Goal: Navigation & Orientation: Find specific page/section

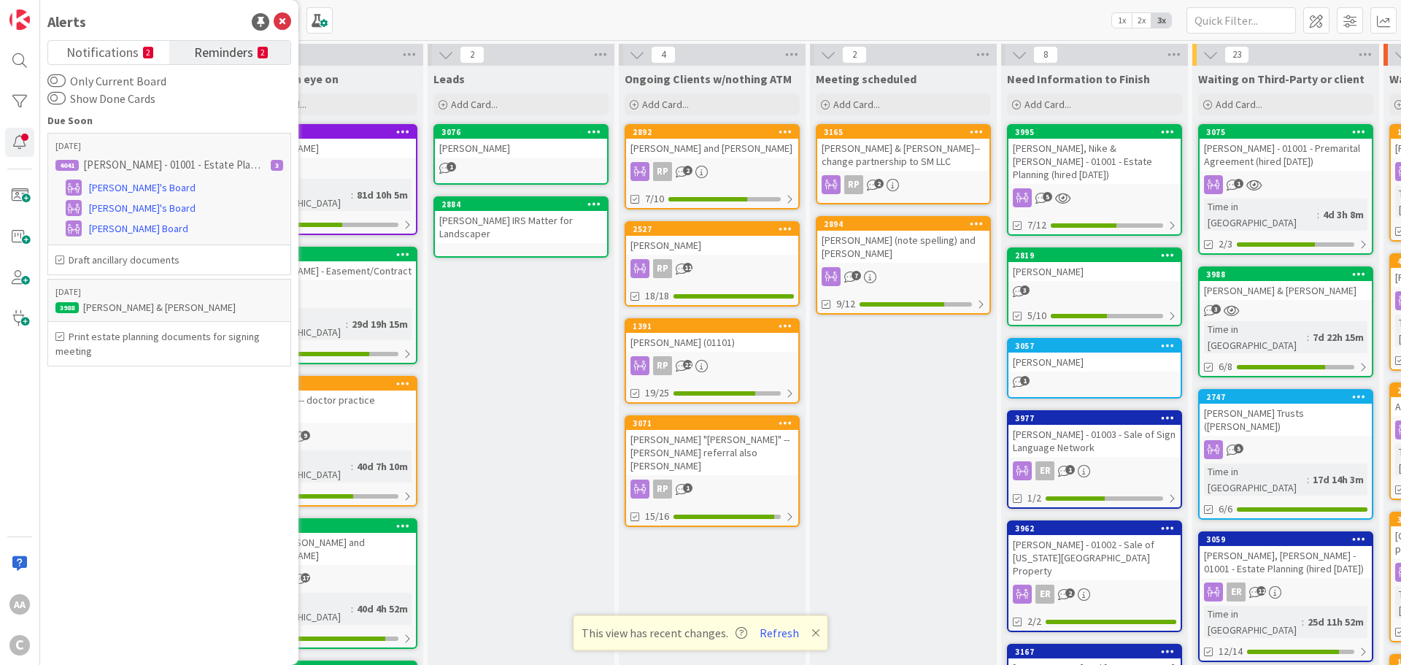
scroll to position [57, 0]
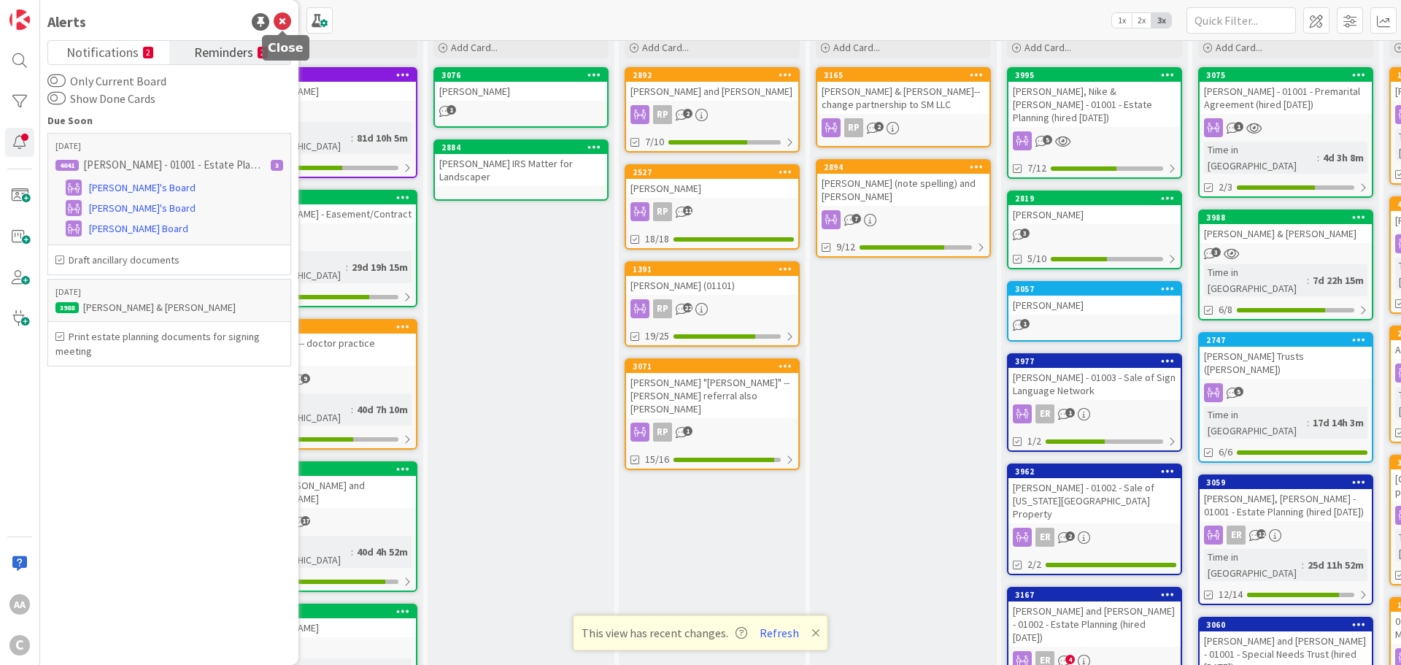
click at [281, 15] on icon at bounding box center [283, 22] width 18 height 18
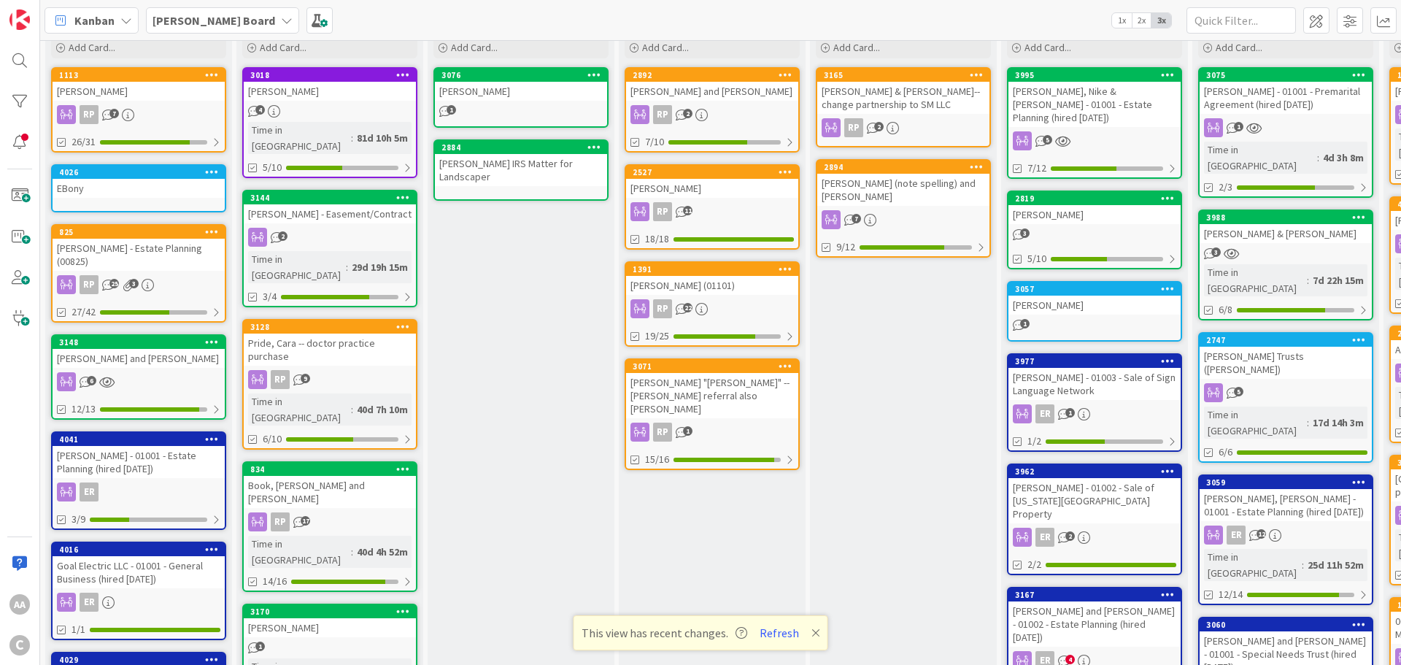
click at [188, 27] on b "[PERSON_NAME] Board" at bounding box center [214, 20] width 123 height 15
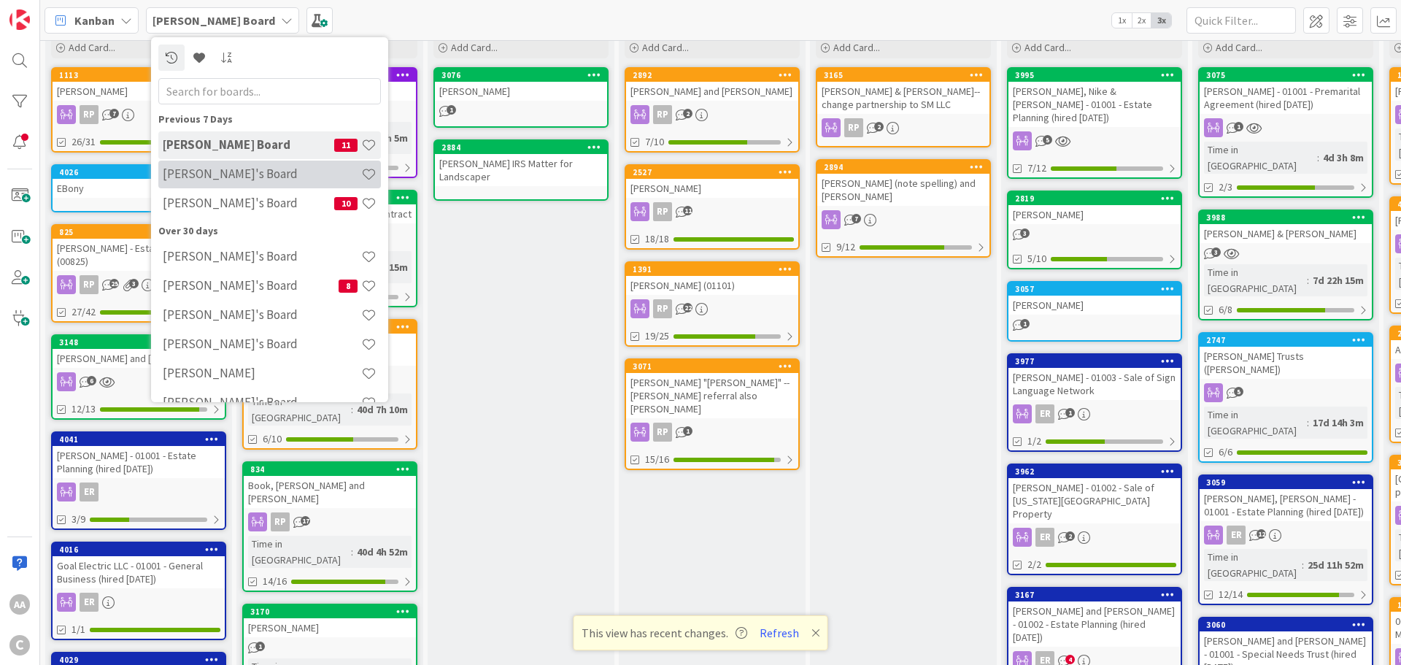
click at [218, 183] on div "[PERSON_NAME]'s Board" at bounding box center [269, 175] width 223 height 28
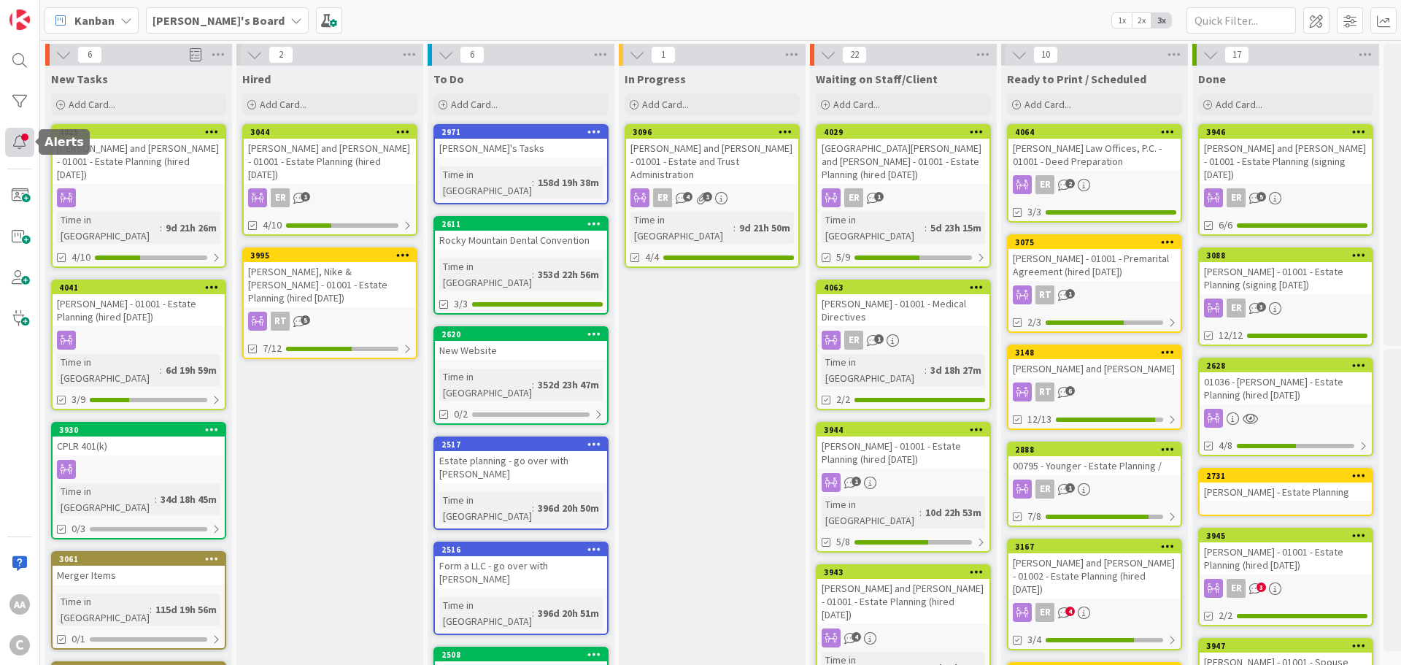
click at [12, 140] on div at bounding box center [19, 142] width 29 height 29
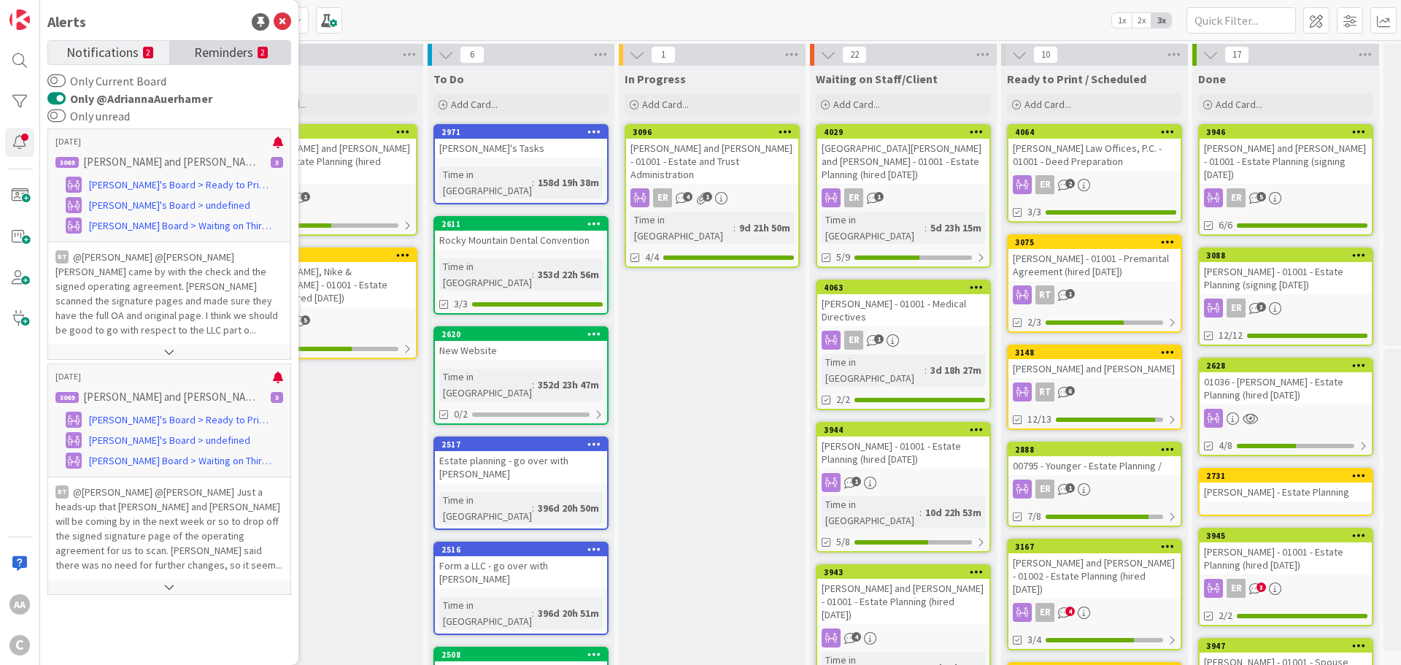
click at [228, 50] on span "Reminders" at bounding box center [223, 51] width 59 height 20
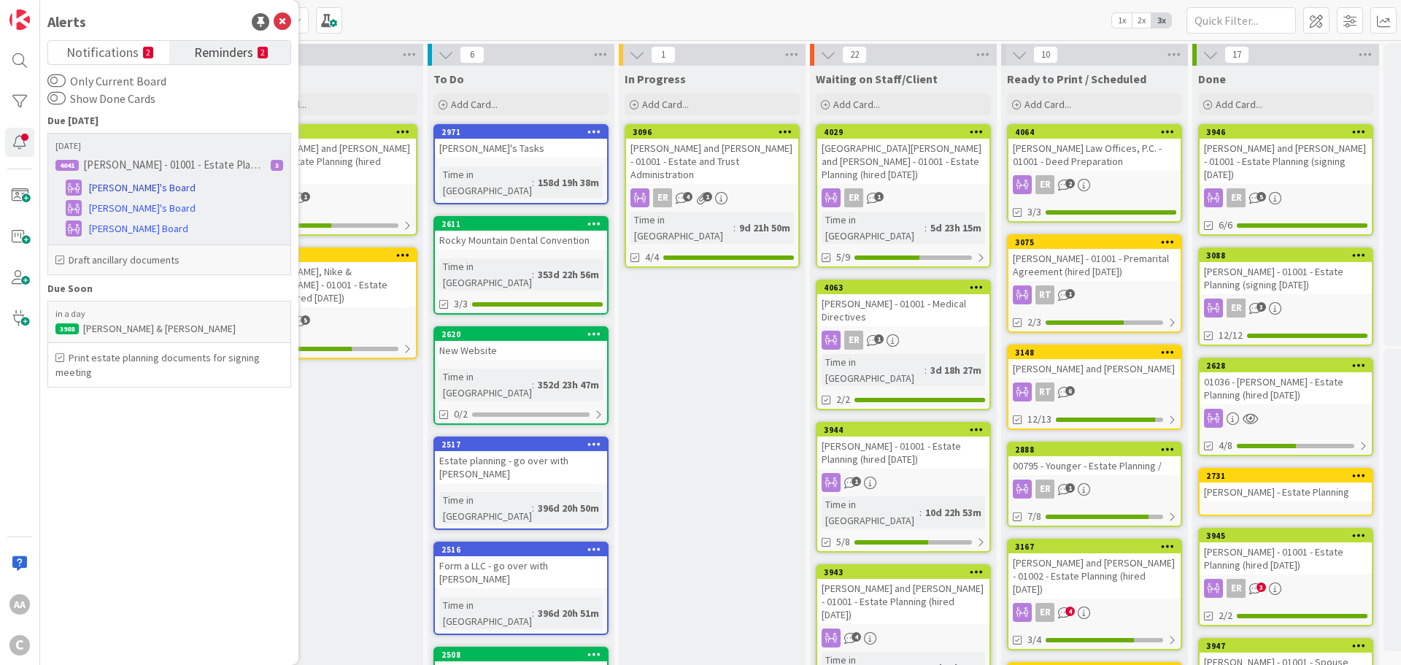
click at [107, 188] on span "[PERSON_NAME]'s Board" at bounding box center [142, 187] width 107 height 15
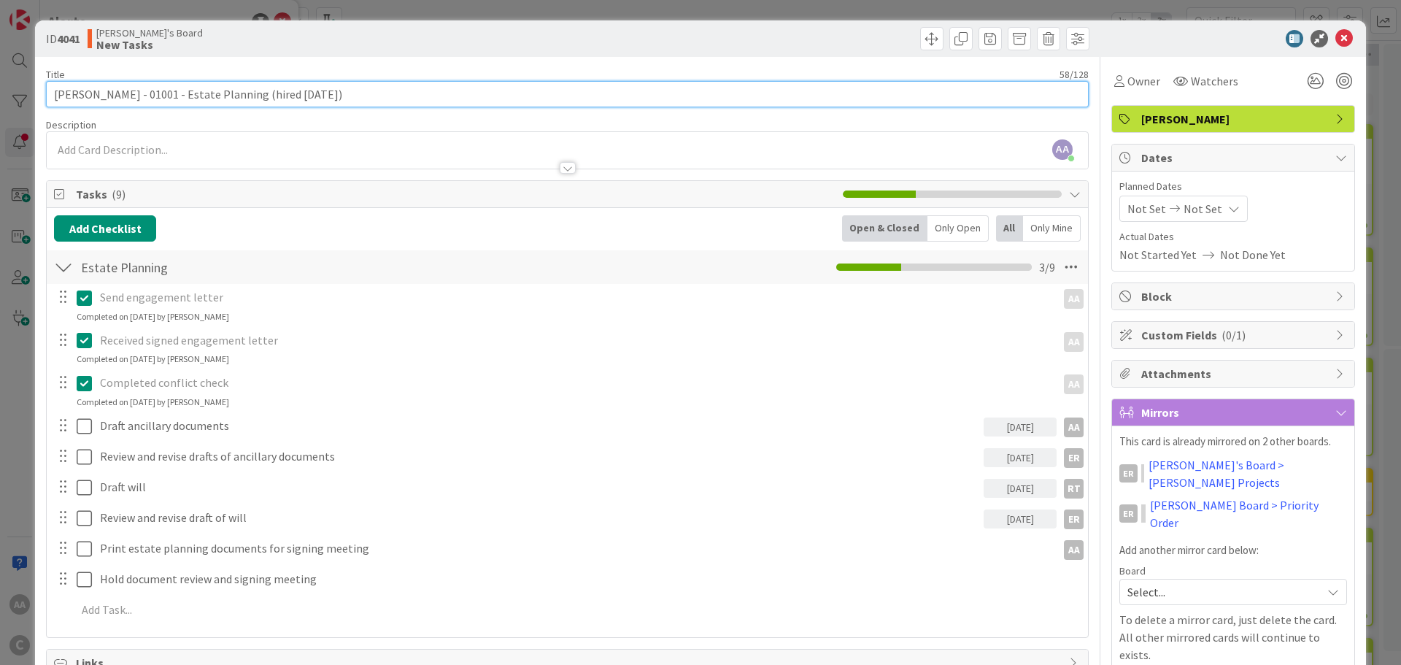
drag, startPoint x: 131, startPoint y: 97, endPoint x: 50, endPoint y: 102, distance: 81.9
click at [50, 102] on input "[PERSON_NAME] - 01001 - Estate Planning (hired [DATE])" at bounding box center [567, 94] width 1043 height 26
drag, startPoint x: 71, startPoint y: 98, endPoint x: 67, endPoint y: 91, distance: 8.2
click at [67, 91] on input "[PERSON_NAME] - 01001 - Estate Planning (hired [DATE])" at bounding box center [567, 94] width 1043 height 26
click at [62, 94] on input "[PERSON_NAME] - 01001 - Estate Planning (hired [DATE])" at bounding box center [567, 94] width 1043 height 26
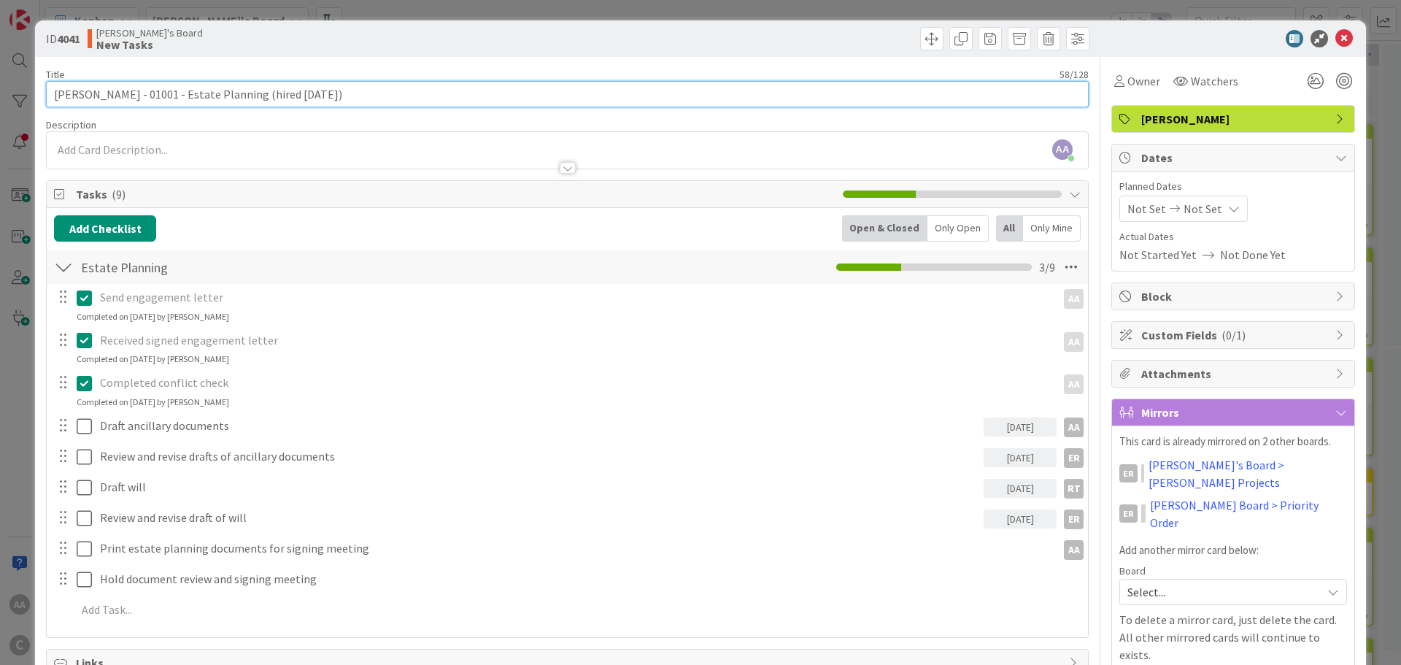
click at [62, 94] on input "[PERSON_NAME] - 01001 - Estate Planning (hired [DATE])" at bounding box center [567, 94] width 1043 height 26
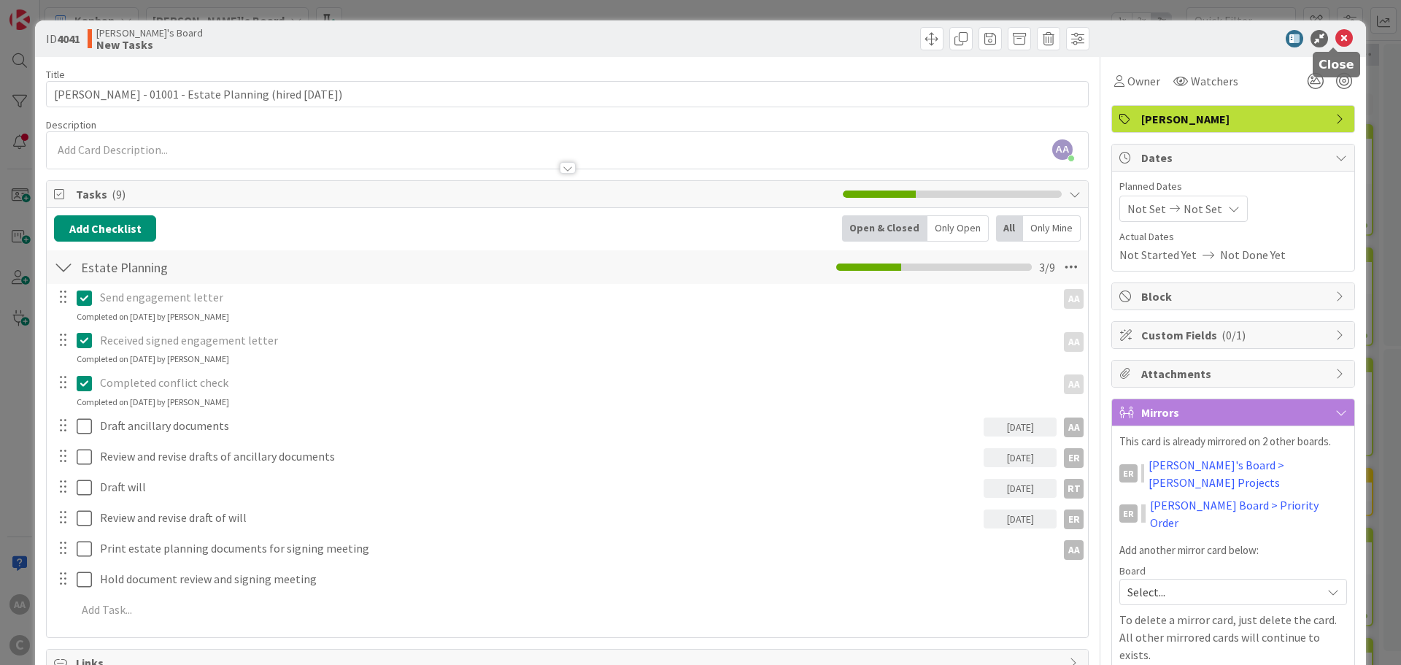
click at [1336, 42] on icon at bounding box center [1345, 39] width 18 height 18
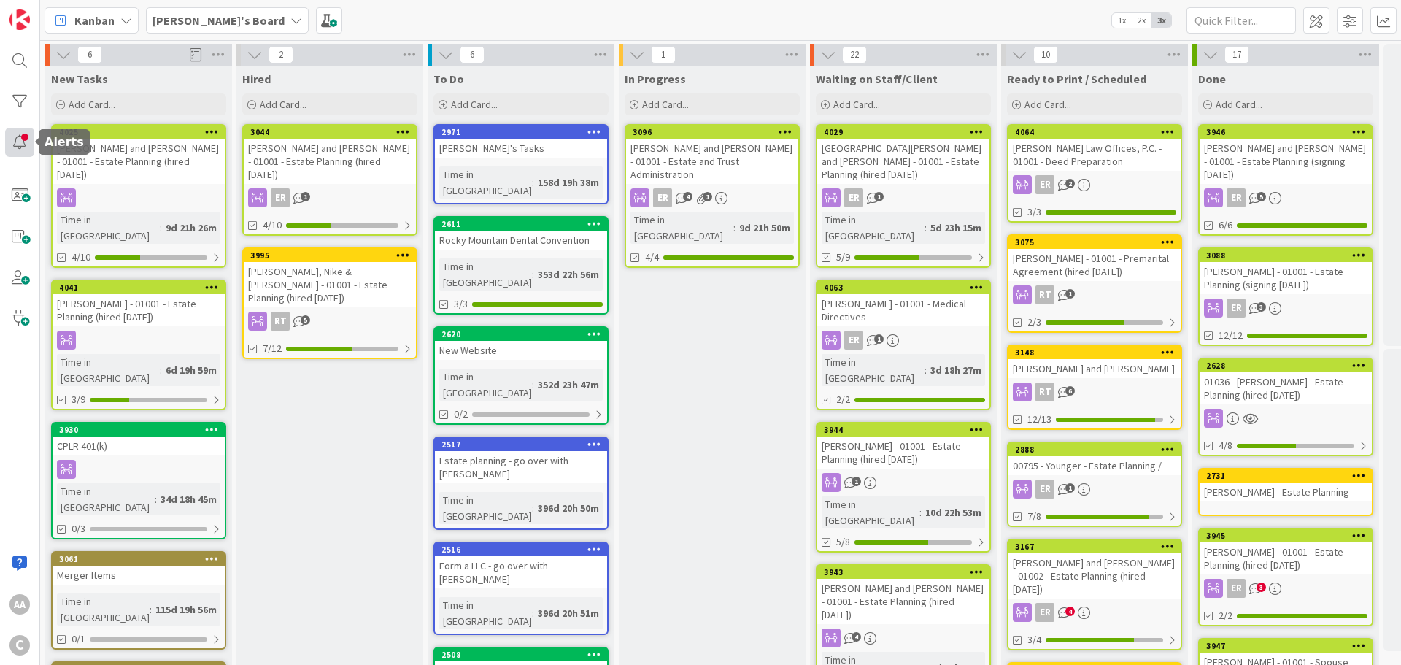
click at [24, 147] on div at bounding box center [19, 142] width 29 height 29
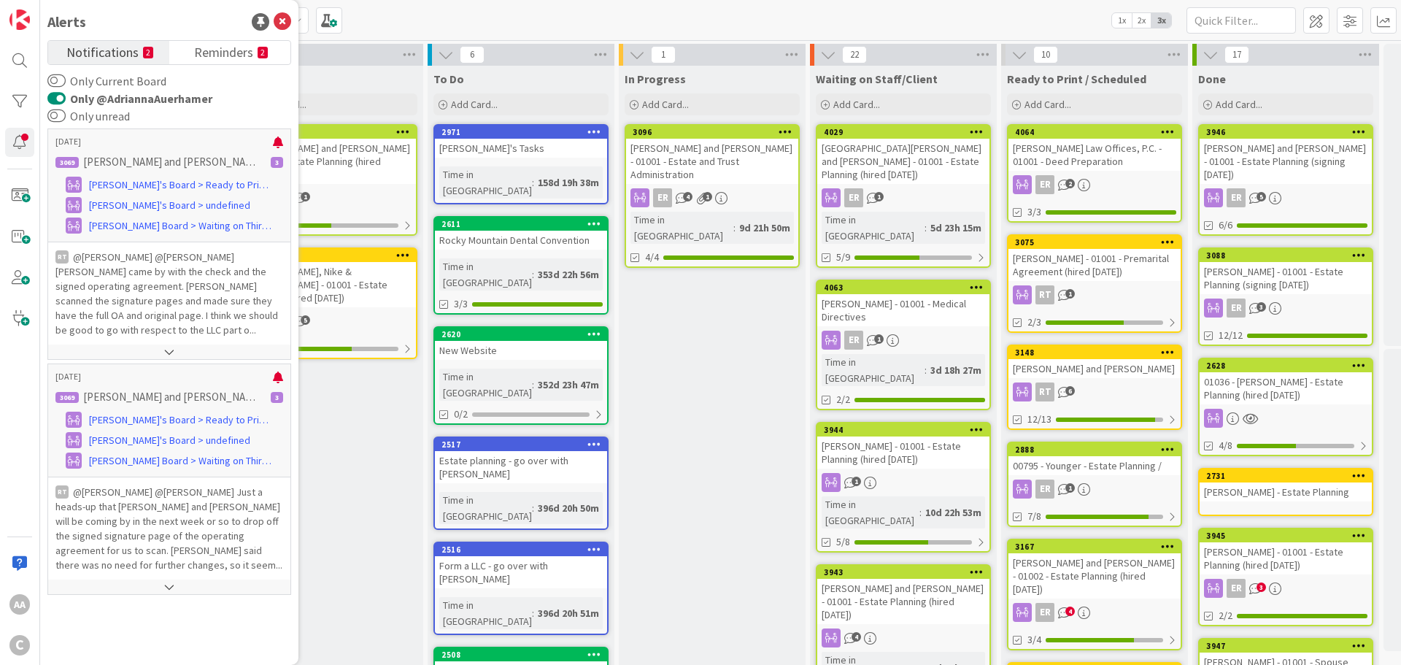
click at [80, 54] on span "Notifications" at bounding box center [102, 51] width 72 height 20
click at [219, 54] on span "Reminders" at bounding box center [223, 51] width 59 height 20
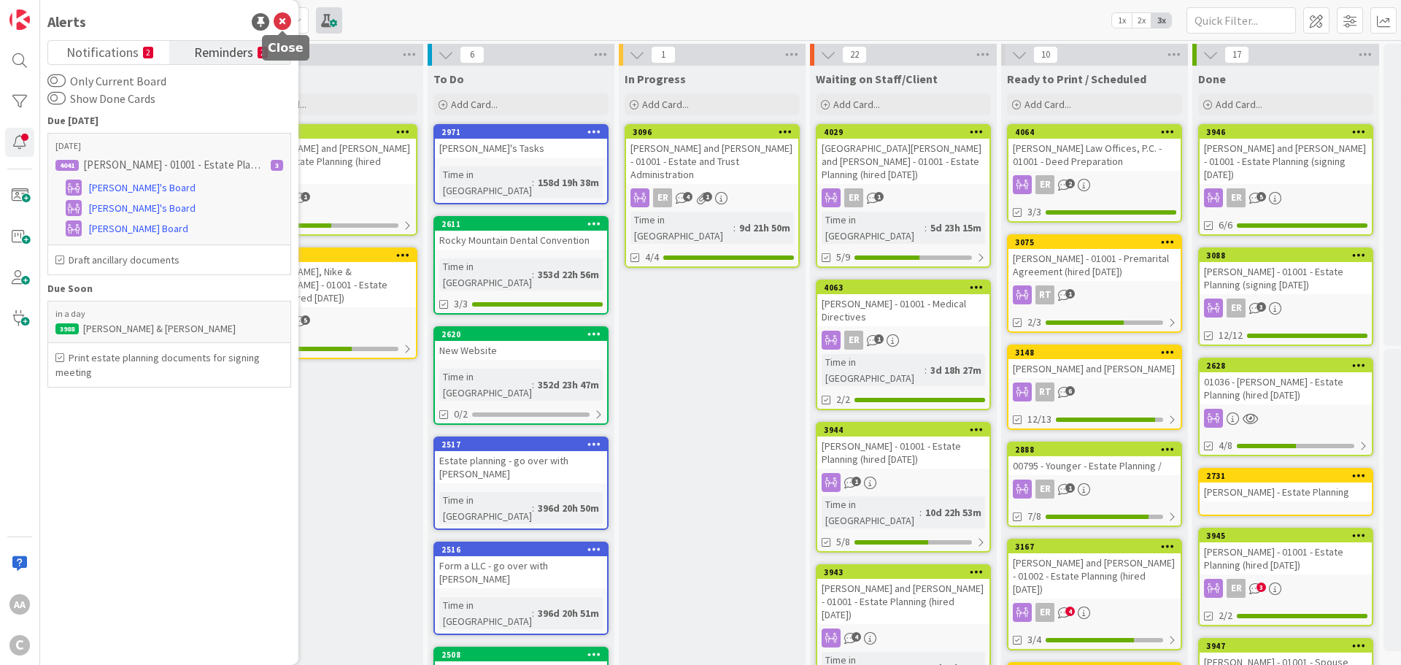
click at [285, 23] on icon at bounding box center [283, 22] width 18 height 18
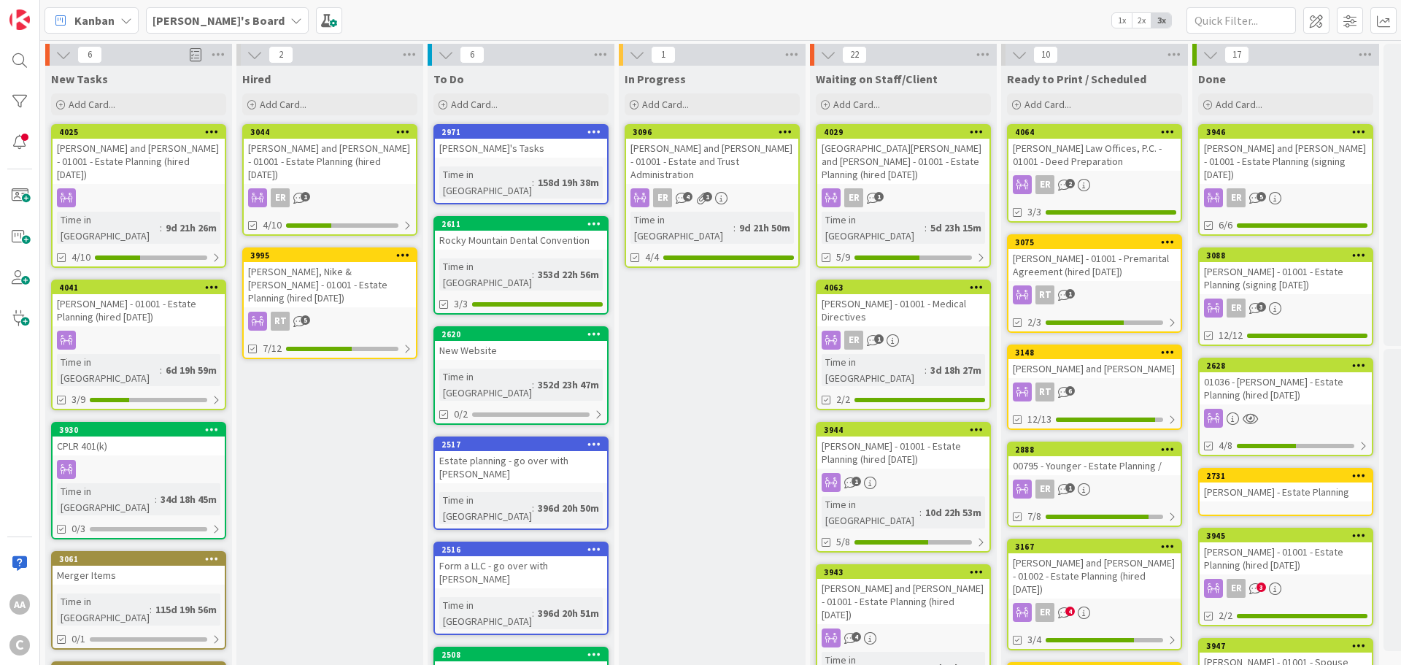
click at [872, 153] on div "[GEOGRAPHIC_DATA][PERSON_NAME] and [PERSON_NAME] - 01001 - Estate Planning (hir…" at bounding box center [904, 161] width 172 height 45
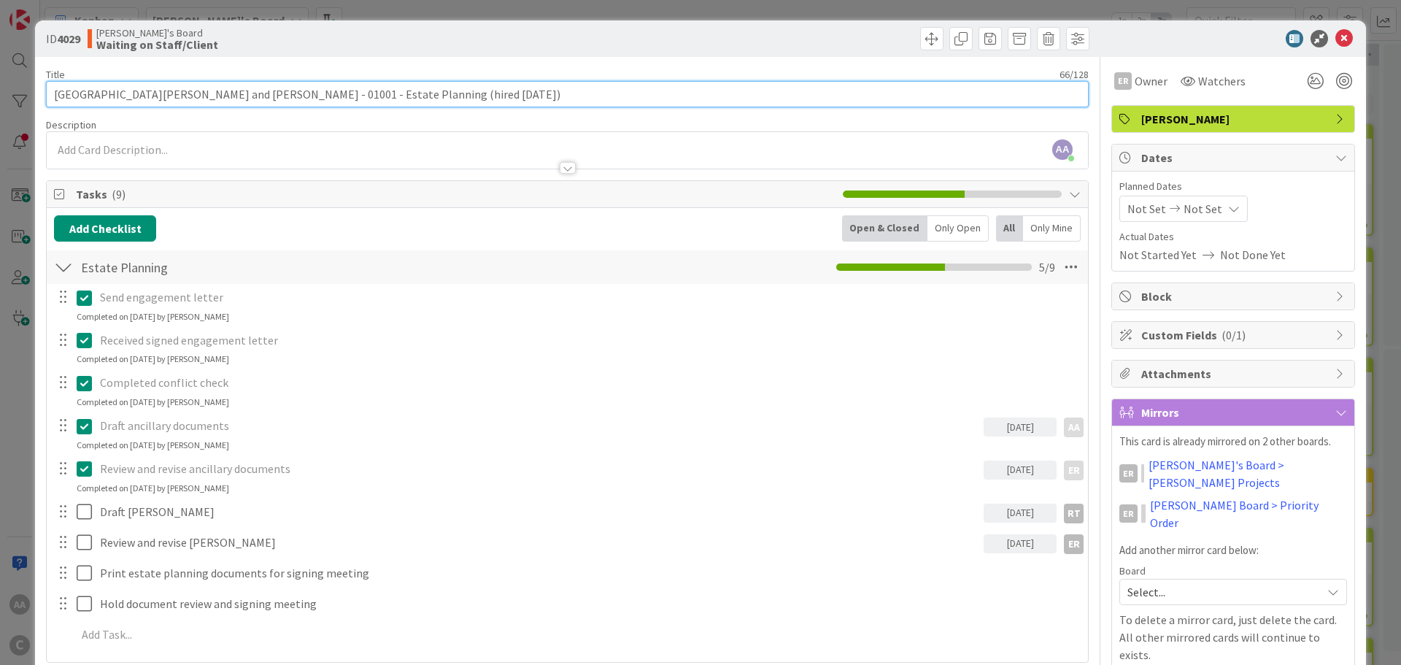
click at [86, 97] on input "[GEOGRAPHIC_DATA][PERSON_NAME] and [PERSON_NAME] - 01001 - Estate Planning (hir…" at bounding box center [567, 94] width 1043 height 26
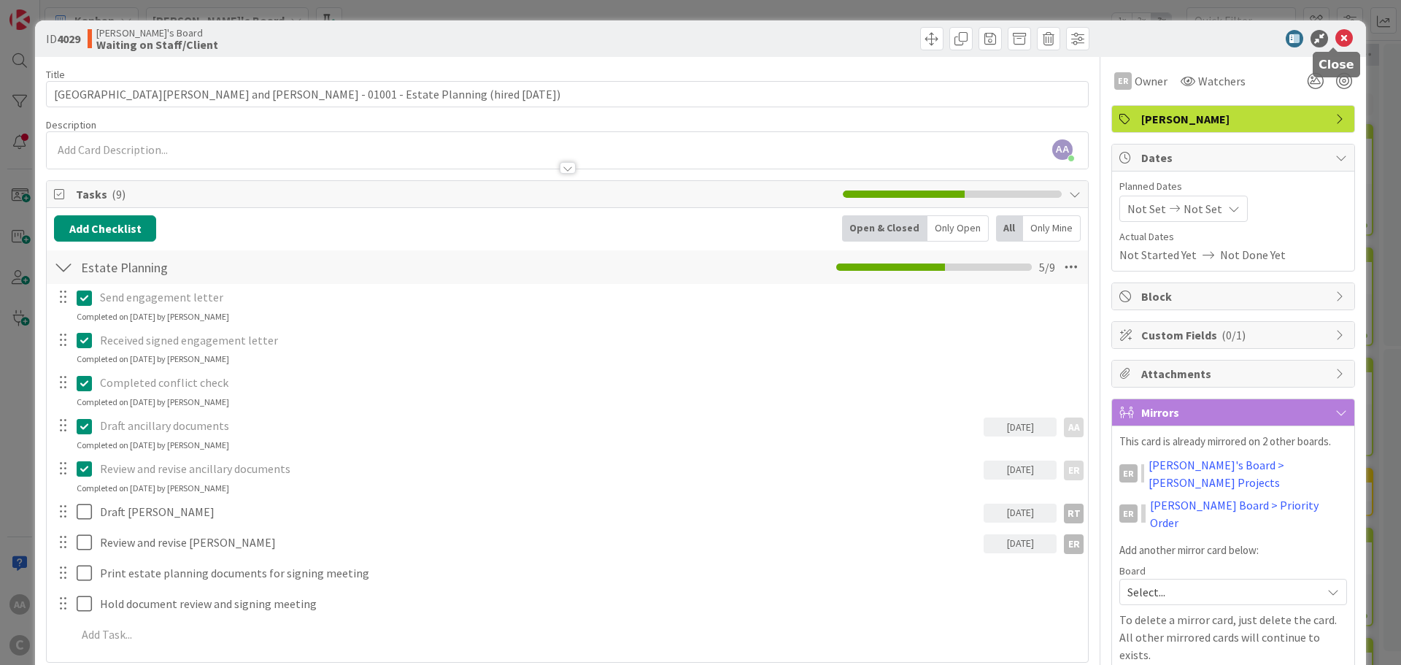
click at [1336, 36] on icon at bounding box center [1345, 39] width 18 height 18
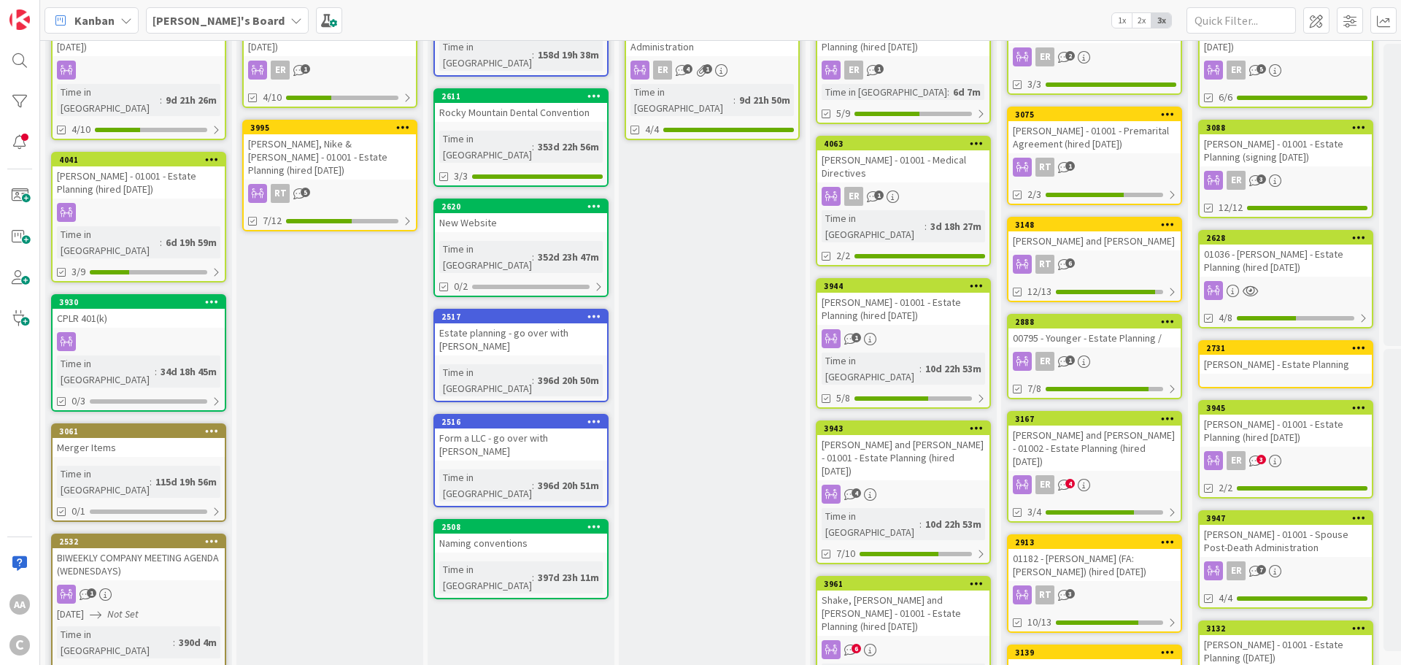
scroll to position [146, 0]
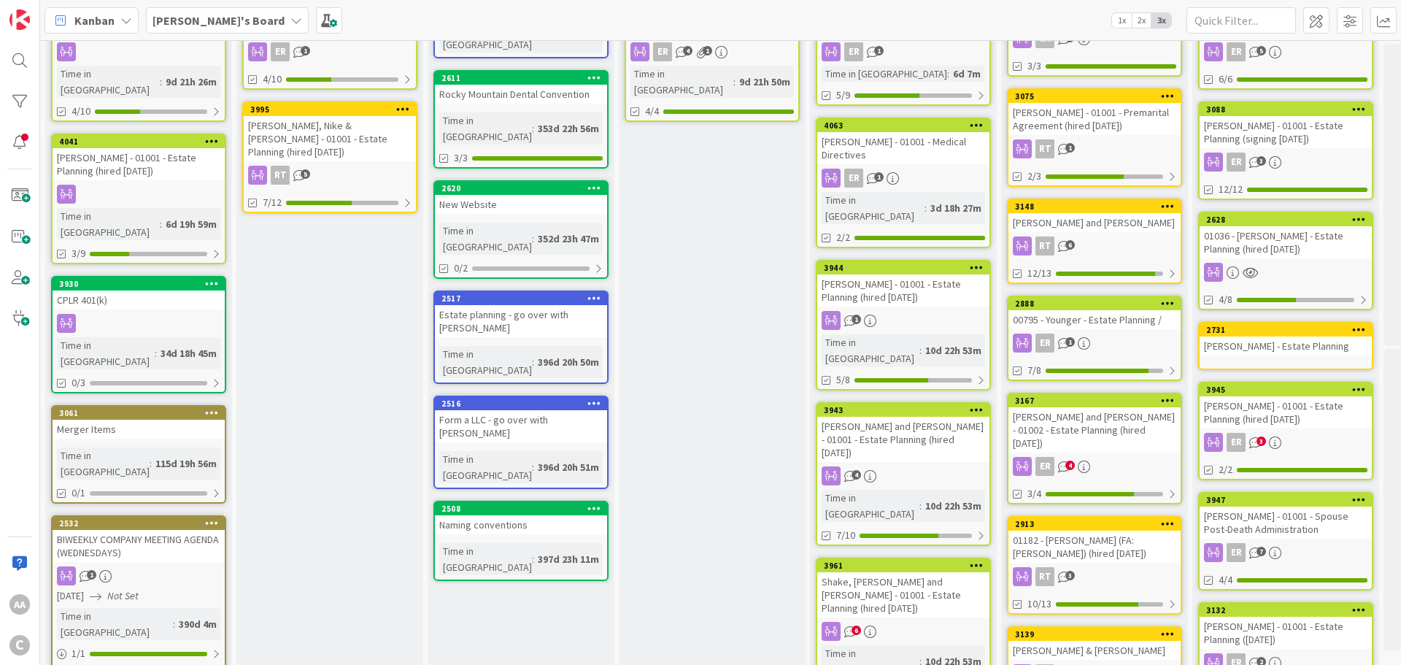
click at [901, 417] on div "[PERSON_NAME] and [PERSON_NAME] - 01001 - Estate Planning (hired [DATE])" at bounding box center [904, 439] width 172 height 45
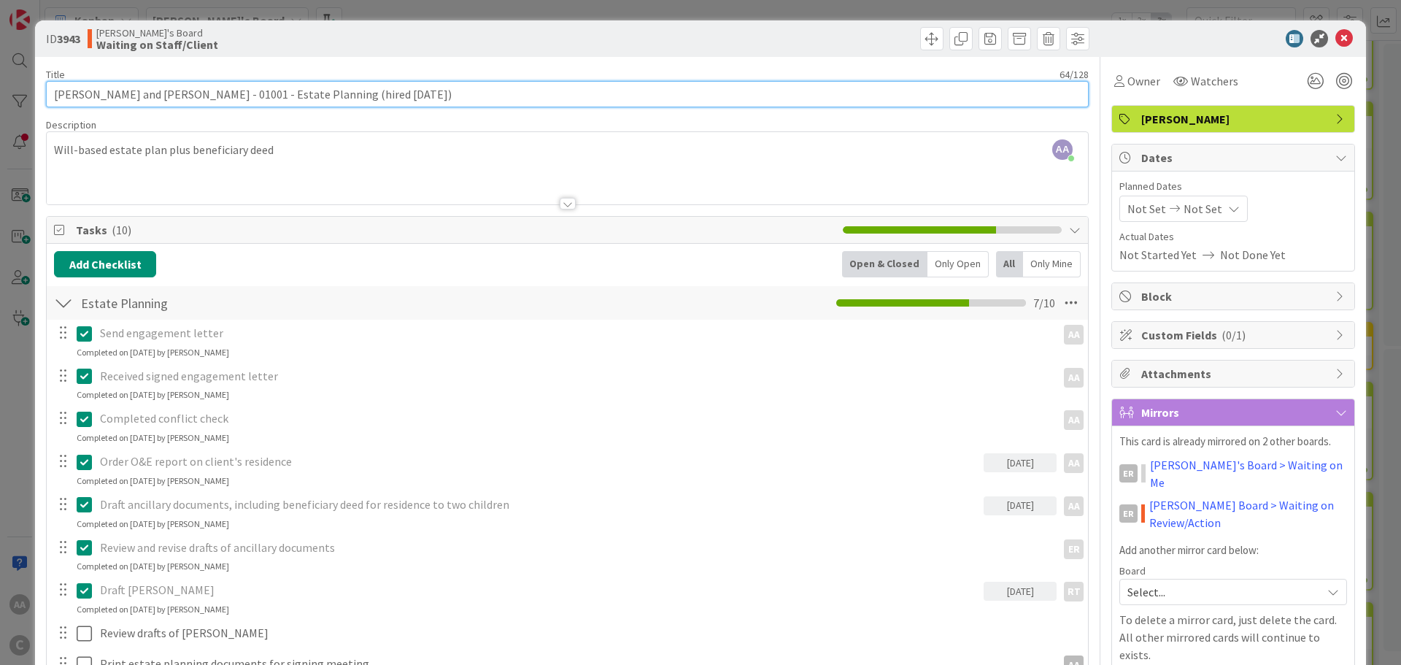
click at [65, 94] on input "[PERSON_NAME] and [PERSON_NAME] - 01001 - Estate Planning (hired [DATE])" at bounding box center [567, 94] width 1043 height 26
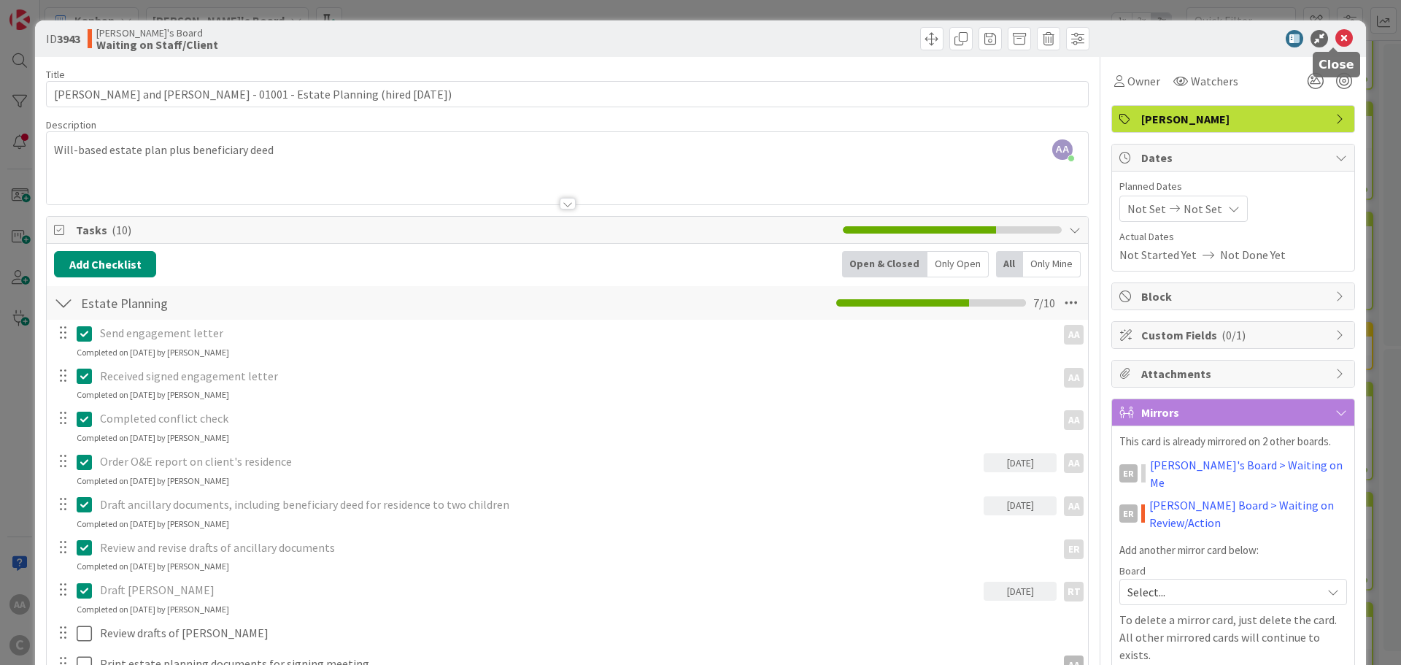
click at [1336, 39] on icon at bounding box center [1345, 39] width 18 height 18
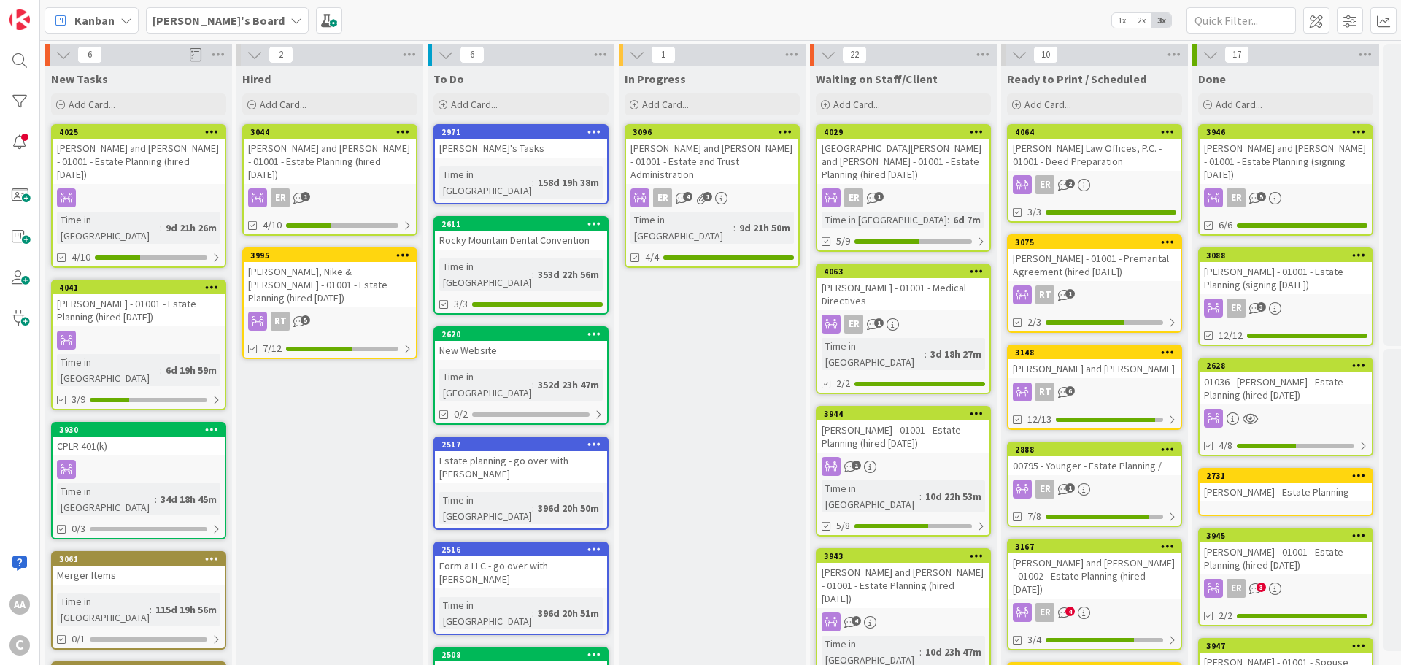
click at [366, 264] on div "[PERSON_NAME], Nike & [PERSON_NAME] - 01001 - Estate Planning (hired [DATE])" at bounding box center [330, 284] width 172 height 45
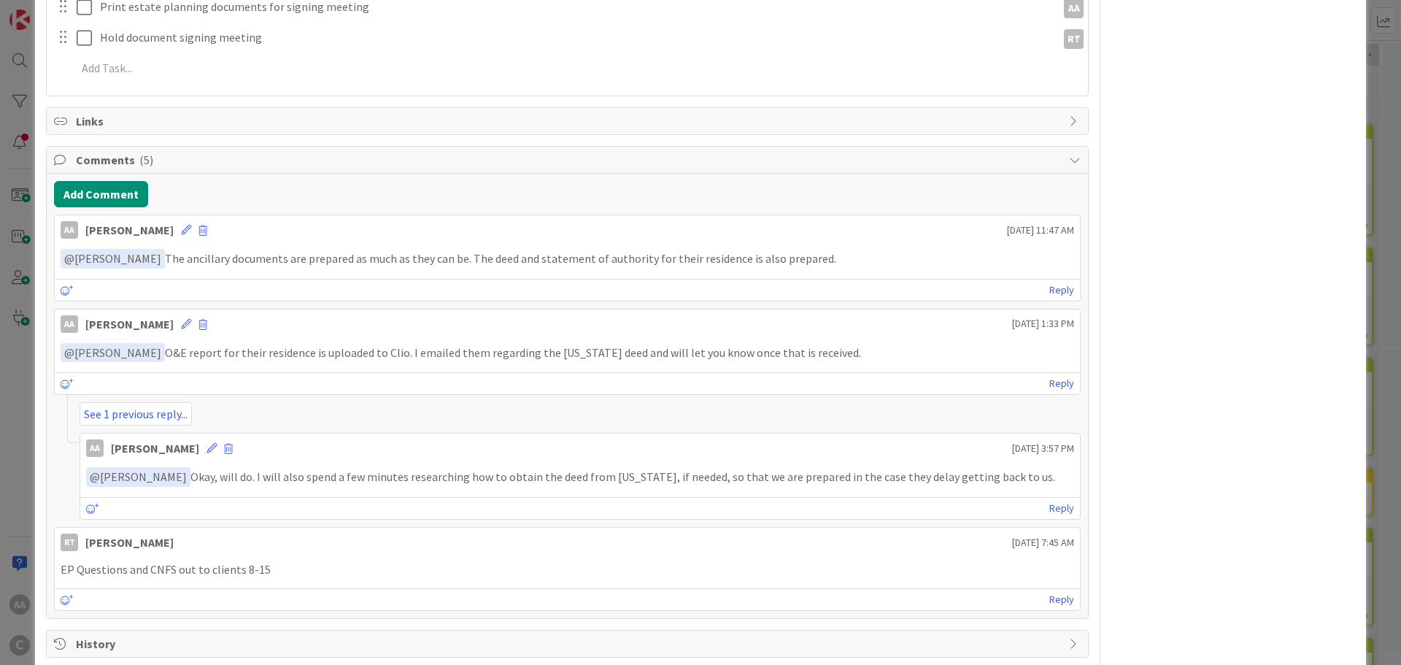
scroll to position [730, 0]
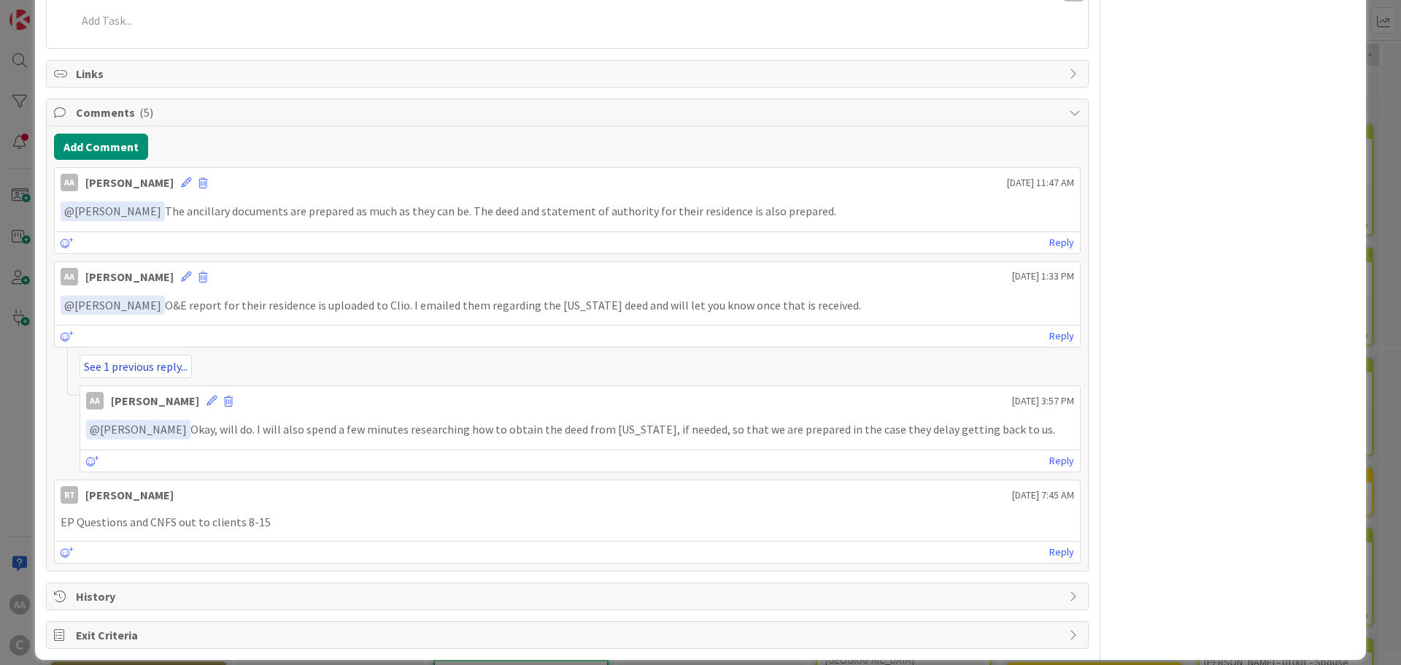
click at [159, 357] on link "See 1 previous reply..." at bounding box center [136, 366] width 112 height 23
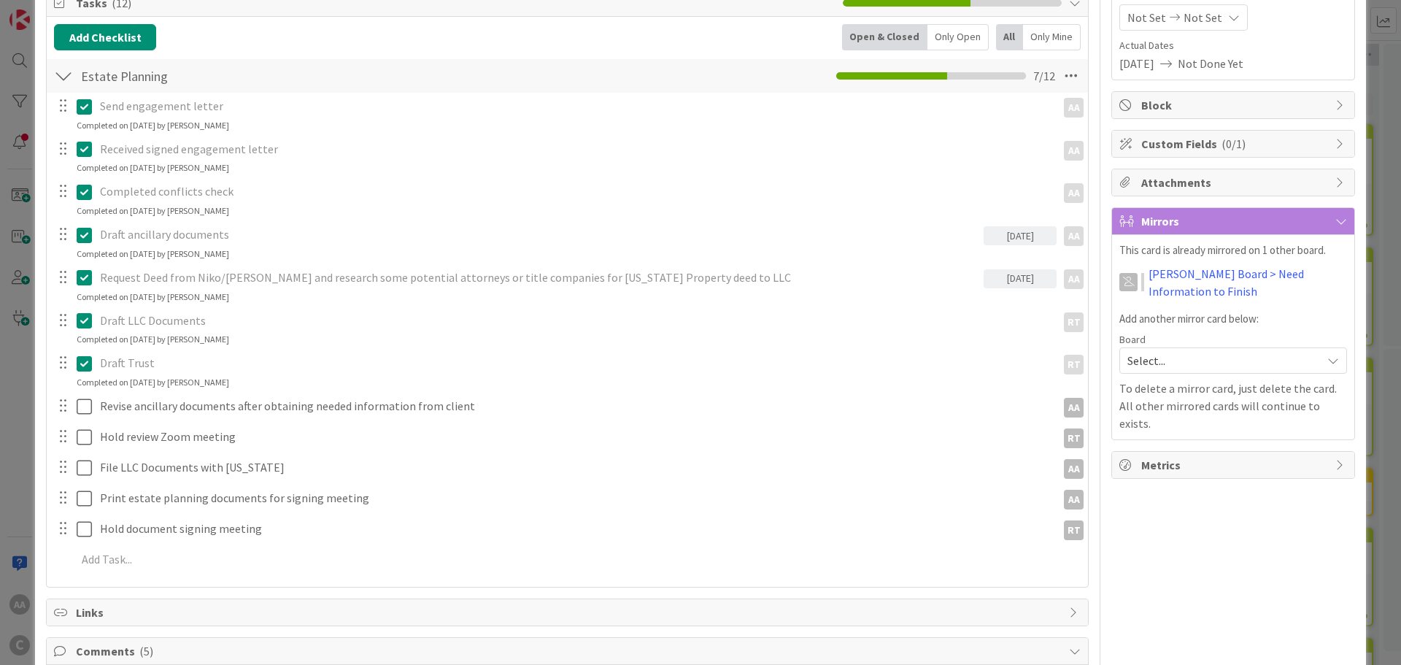
scroll to position [0, 0]
